Goal: Information Seeking & Learning: Understand process/instructions

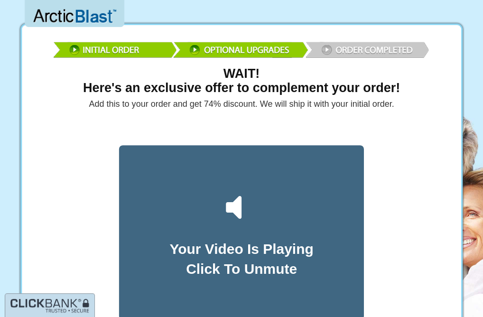
click at [233, 208] on icon at bounding box center [234, 207] width 16 height 23
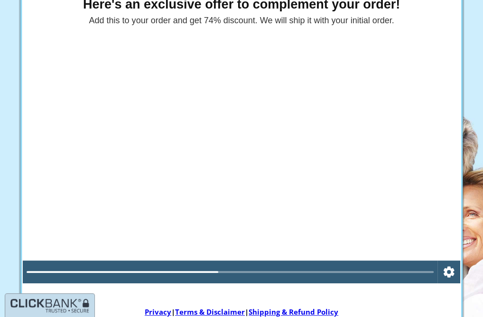
scroll to position [142, 0]
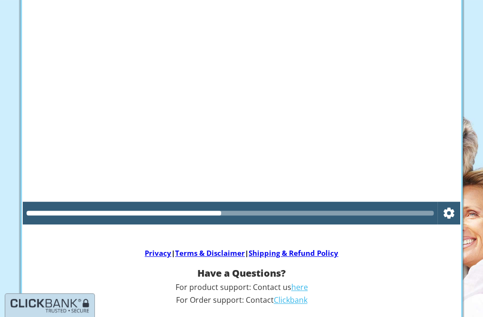
click at [322, 215] on div at bounding box center [230, 213] width 407 height 5
click at [321, 213] on div at bounding box center [230, 213] width 407 height 5
click at [321, 214] on div at bounding box center [230, 213] width 407 height 5
click at [235, 211] on div at bounding box center [230, 213] width 407 height 5
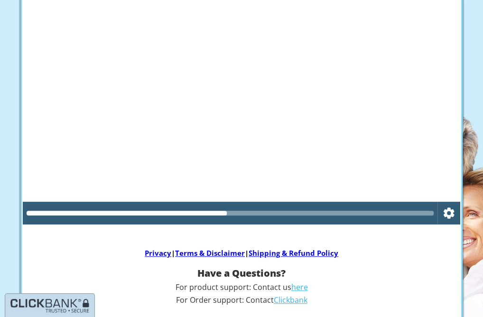
click at [249, 214] on div at bounding box center [230, 213] width 407 height 5
click at [267, 213] on div at bounding box center [230, 213] width 407 height 5
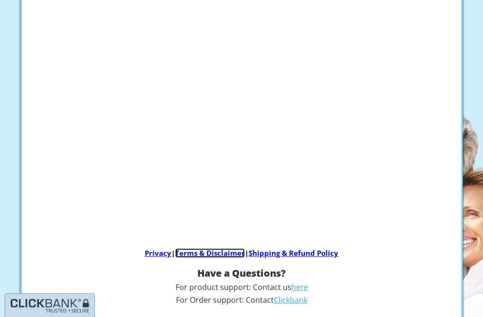
click at [183, 253] on link "Terms & Disclaimer" at bounding box center [210, 252] width 70 height 9
